Goal: Information Seeking & Learning: Learn about a topic

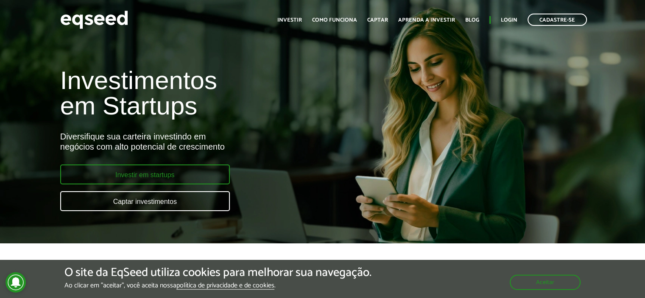
click at [145, 175] on link "Investir em startups" at bounding box center [145, 175] width 170 height 20
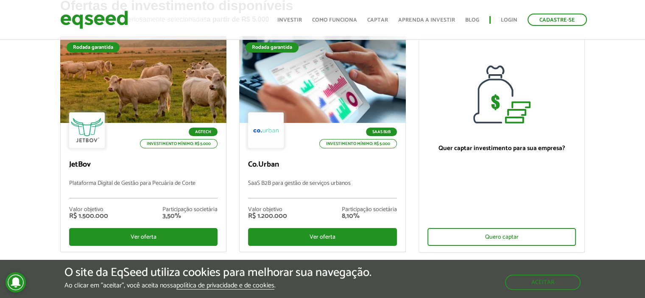
scroll to position [64, 0]
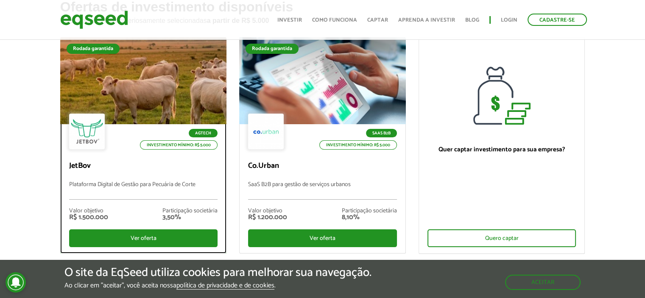
click at [156, 84] on div at bounding box center [143, 81] width 200 height 104
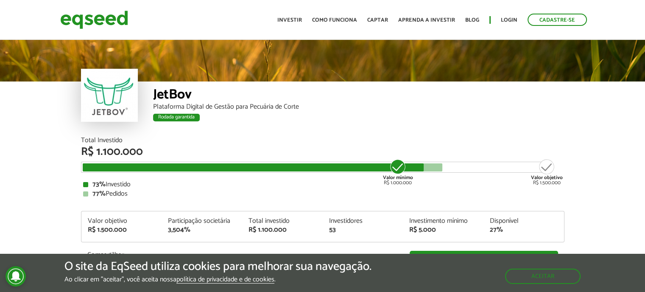
scroll to position [28, 0]
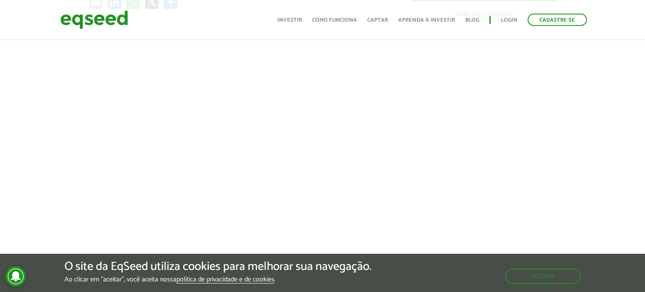
drag, startPoint x: 648, startPoint y: 30, endPoint x: 651, endPoint y: 57, distance: 27.7
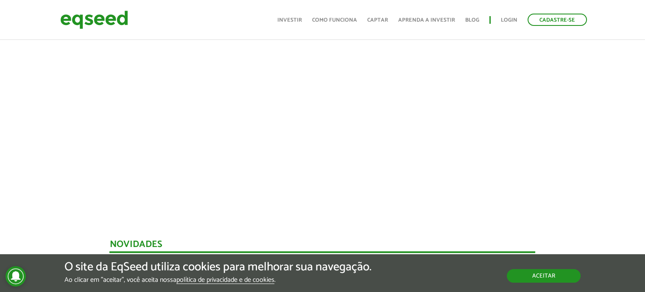
click at [548, 281] on button "Aceitar" at bounding box center [544, 276] width 74 height 14
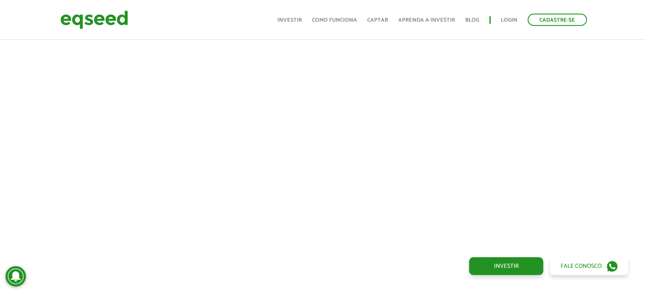
scroll to position [346, 0]
click at [500, 267] on link "Investir" at bounding box center [506, 266] width 74 height 18
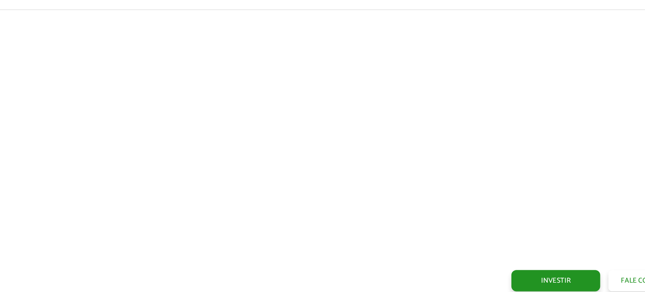
scroll to position [1340, 0]
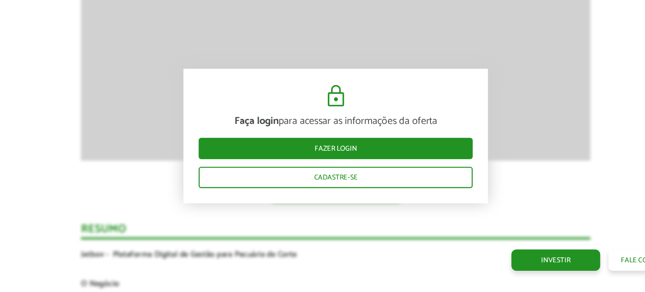
click at [264, 99] on article "Novidades Análise da Oferta 1 Faça login para acessar as informações da oferta …" at bounding box center [322, 222] width 426 height 1855
click at [147, 158] on article "Novidades Análise da Oferta 1 Faça login para acessar as informações da oferta …" at bounding box center [322, 222] width 426 height 1855
click at [383, 65] on article "Novidades Análise da Oferta 1 Faça login para acessar as informações da oferta …" at bounding box center [322, 222] width 426 height 1855
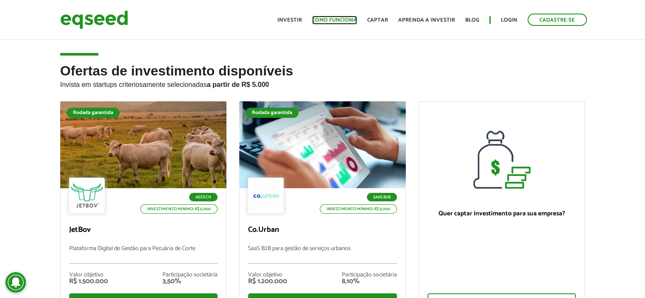
click at [328, 17] on link "Como funciona" at bounding box center [334, 20] width 45 height 6
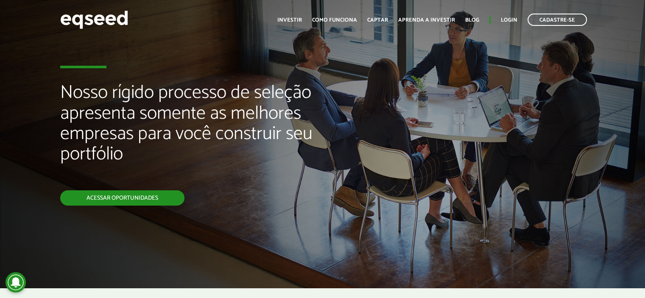
click at [141, 195] on link "Acessar oportunidades" at bounding box center [122, 197] width 124 height 15
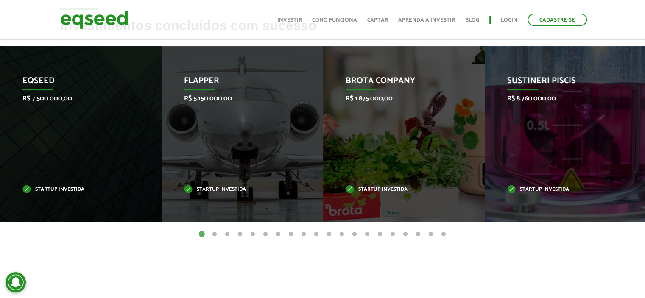
scroll to position [356, 0]
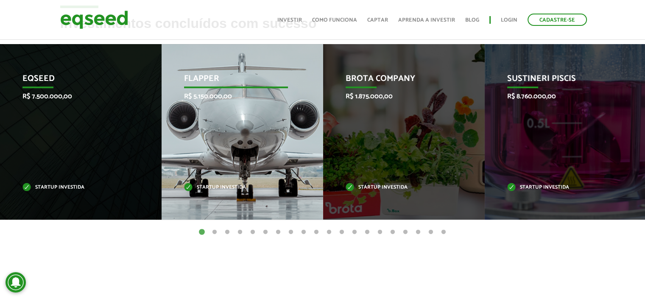
click at [235, 144] on div "Flapper R$ 5.150.000,00 Startup investida" at bounding box center [236, 132] width 149 height 176
click at [237, 147] on div "Flapper R$ 5.150.000,00 Startup investida" at bounding box center [236, 132] width 149 height 176
click at [235, 151] on div "Flapper R$ 5.150.000,00 Startup investida" at bounding box center [236, 132] width 149 height 176
click at [201, 79] on p "Flapper" at bounding box center [236, 81] width 104 height 14
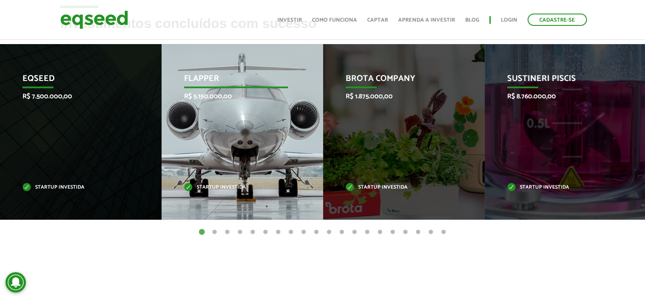
click at [201, 79] on p "Flapper" at bounding box center [236, 81] width 104 height 14
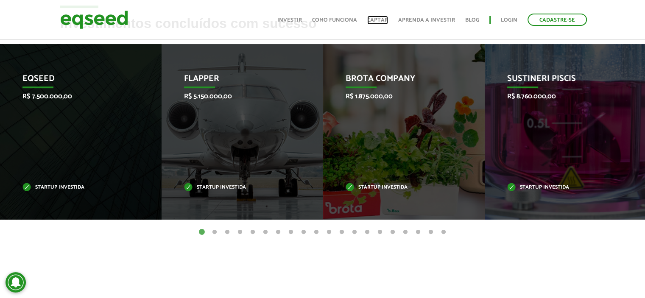
click at [383, 17] on link "Captar" at bounding box center [377, 20] width 21 height 6
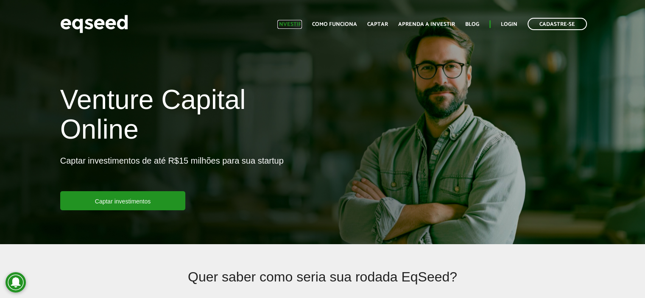
click at [291, 22] on link "Investir" at bounding box center [289, 25] width 25 height 6
